Goal: Task Accomplishment & Management: Manage account settings

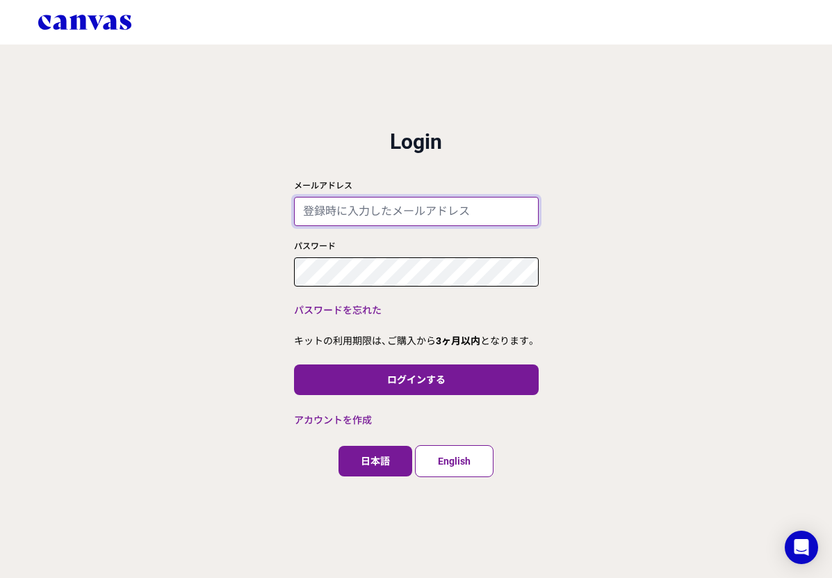
type input "[EMAIL_ADDRESS][DOMAIN_NAME]"
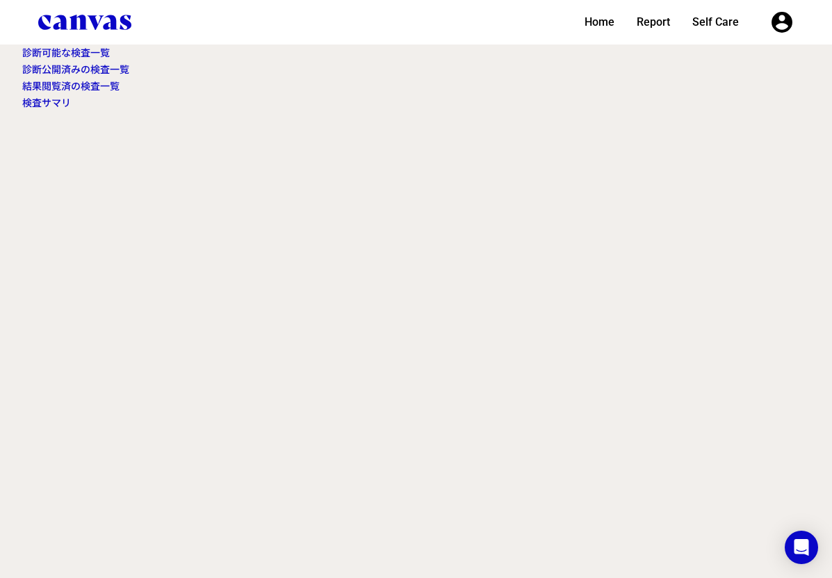
click at [72, 44] on div "診断可能な検査一覧" at bounding box center [415, 52] width 787 height 17
click at [75, 50] on link "診断可能な検査一覧" at bounding box center [66, 52] width 88 height 11
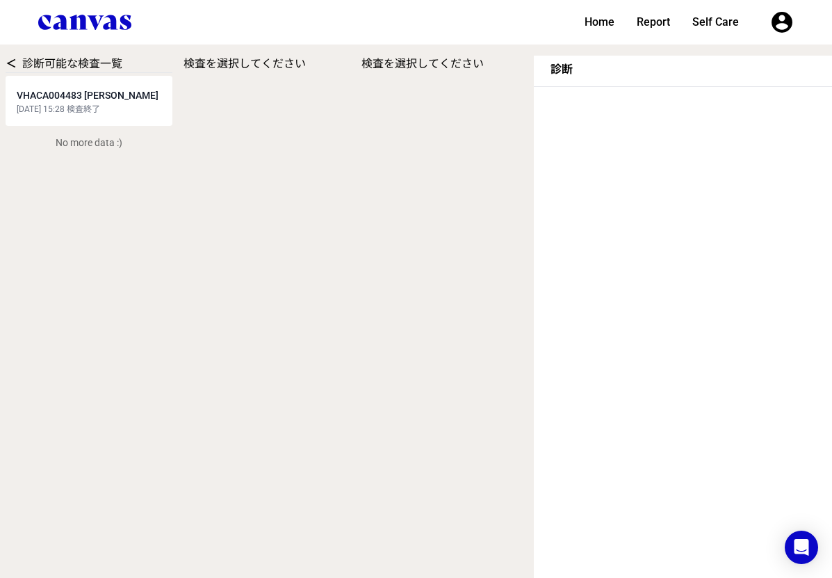
click at [85, 99] on span "VHACA004483 [PERSON_NAME]" at bounding box center [88, 95] width 142 height 11
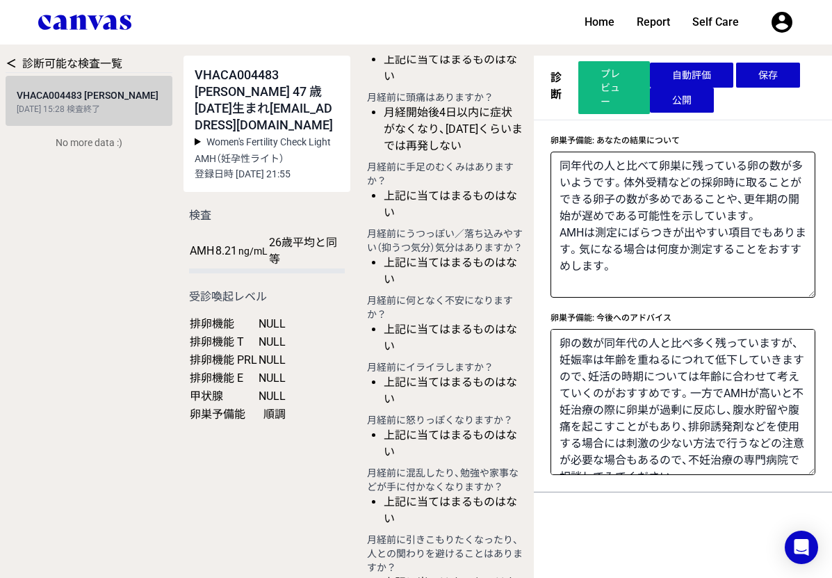
scroll to position [1823, 0]
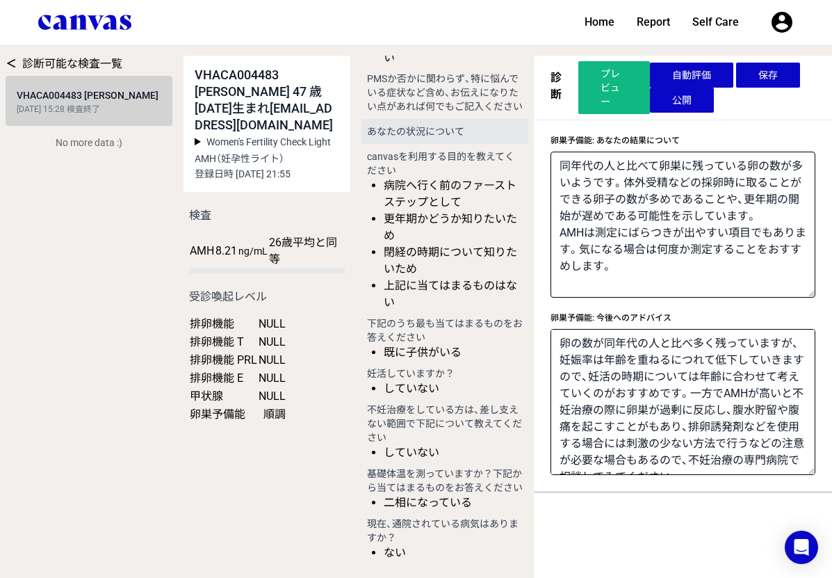
click at [767, 79] on button "保存" at bounding box center [768, 75] width 64 height 25
click at [700, 102] on button "公開" at bounding box center [682, 100] width 64 height 25
